Goal: Transaction & Acquisition: Purchase product/service

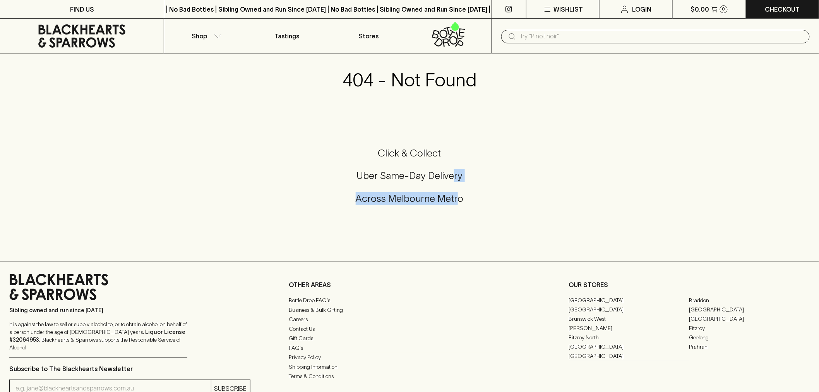
drag, startPoint x: 454, startPoint y: 167, endPoint x: 456, endPoint y: 208, distance: 41.1
click at [456, 208] on div "Click & Collect Uber Same-Day Delivery Across [GEOGRAPHIC_DATA] Metro" at bounding box center [409, 181] width 800 height 68
click at [102, 33] on icon at bounding box center [82, 35] width 152 height 23
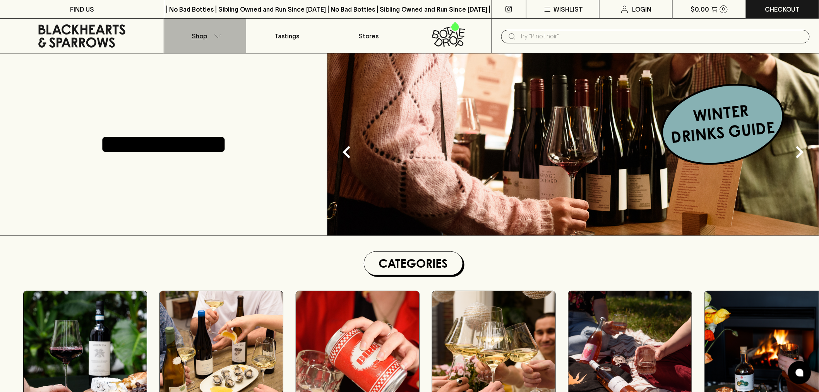
click at [211, 41] on button "Shop" at bounding box center [205, 36] width 82 height 34
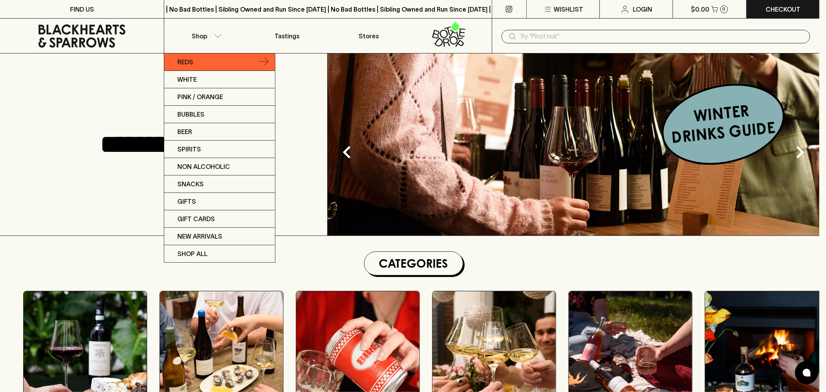
click at [207, 59] on link "Reds" at bounding box center [219, 61] width 111 height 17
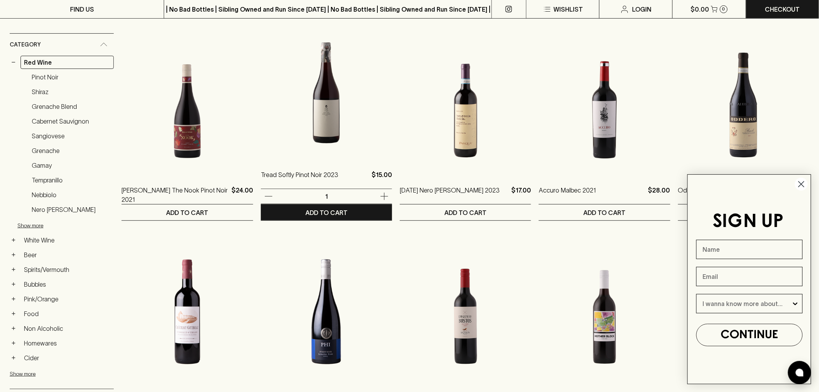
scroll to position [129, 0]
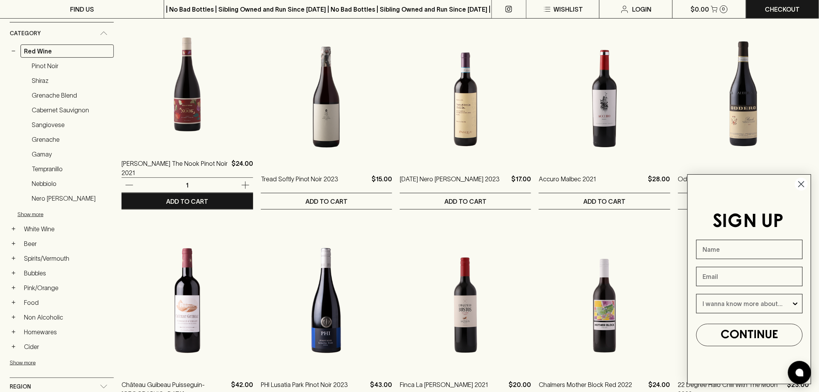
click at [176, 125] on img at bounding box center [187, 79] width 131 height 135
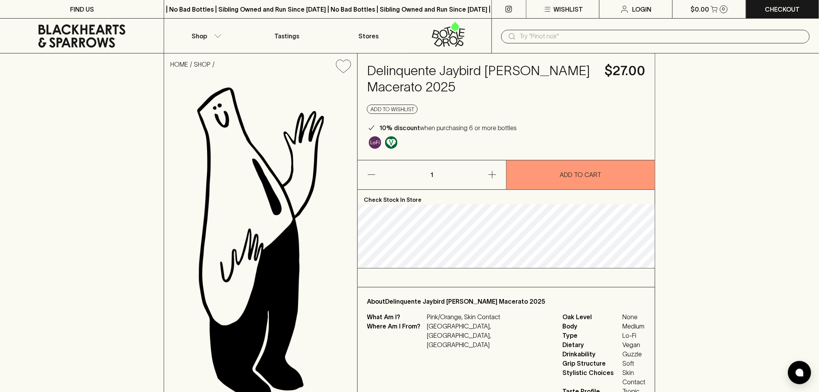
click at [385, 65] on h4 "Delinquente Jaybird [PERSON_NAME] Macerato 2025" at bounding box center [481, 79] width 229 height 33
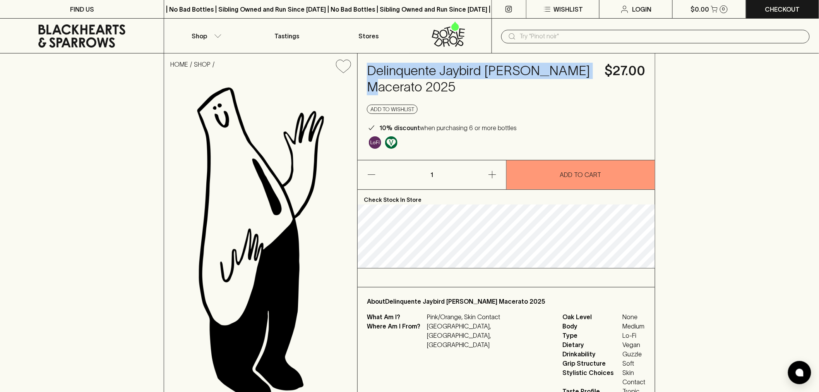
drag, startPoint x: 385, startPoint y: 65, endPoint x: 504, endPoint y: 47, distance: 119.3
click at [531, 72] on h4 "Delinquente Jaybird [PERSON_NAME] Macerato 2025" at bounding box center [481, 79] width 229 height 33
copy h4 "Delinquente Jaybird [PERSON_NAME] Macerato"
